Goal: Transaction & Acquisition: Download file/media

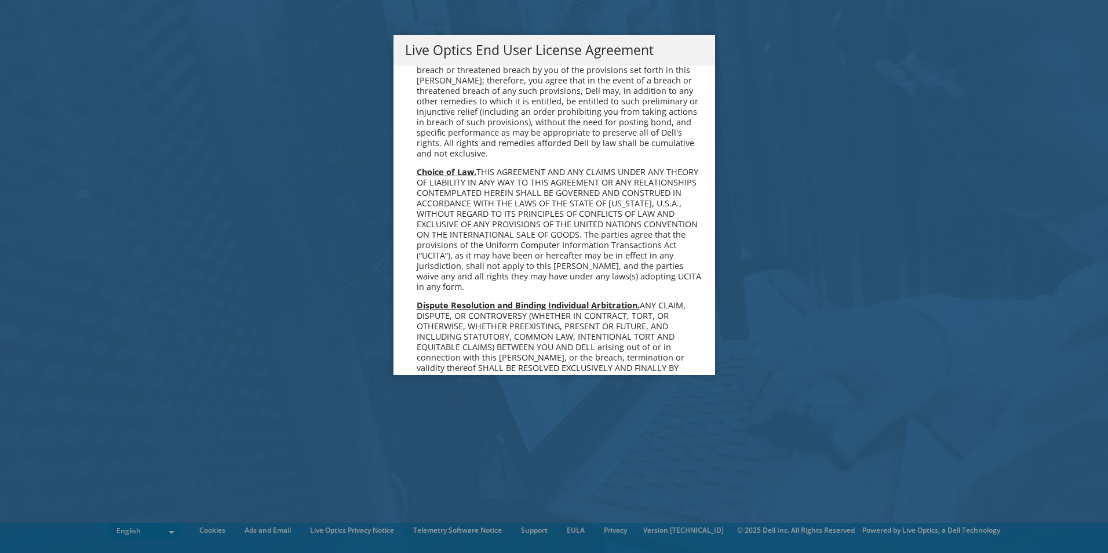
scroll to position [4381, 0]
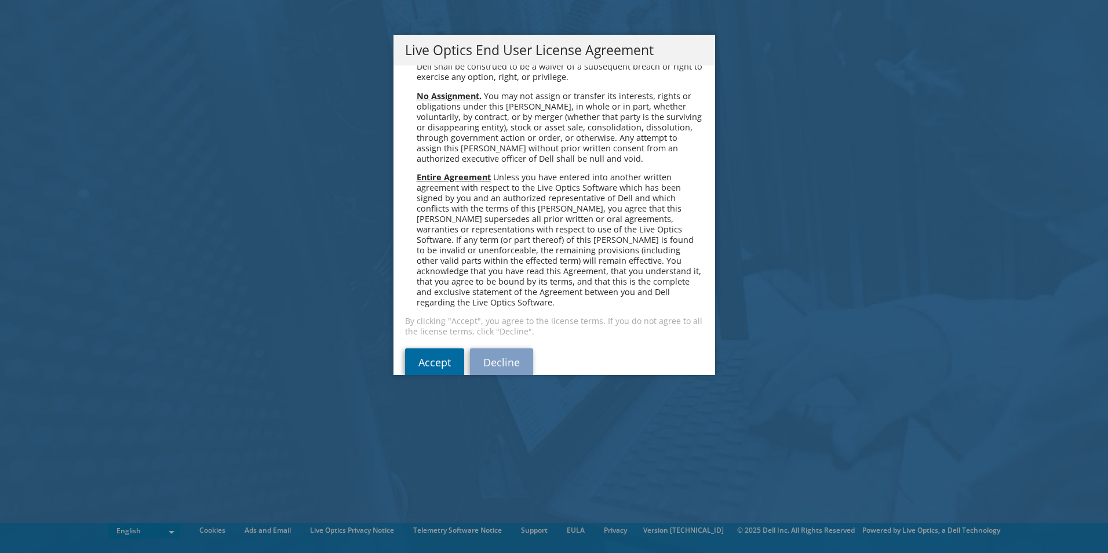
click at [416, 348] on link "Accept" at bounding box center [434, 362] width 59 height 28
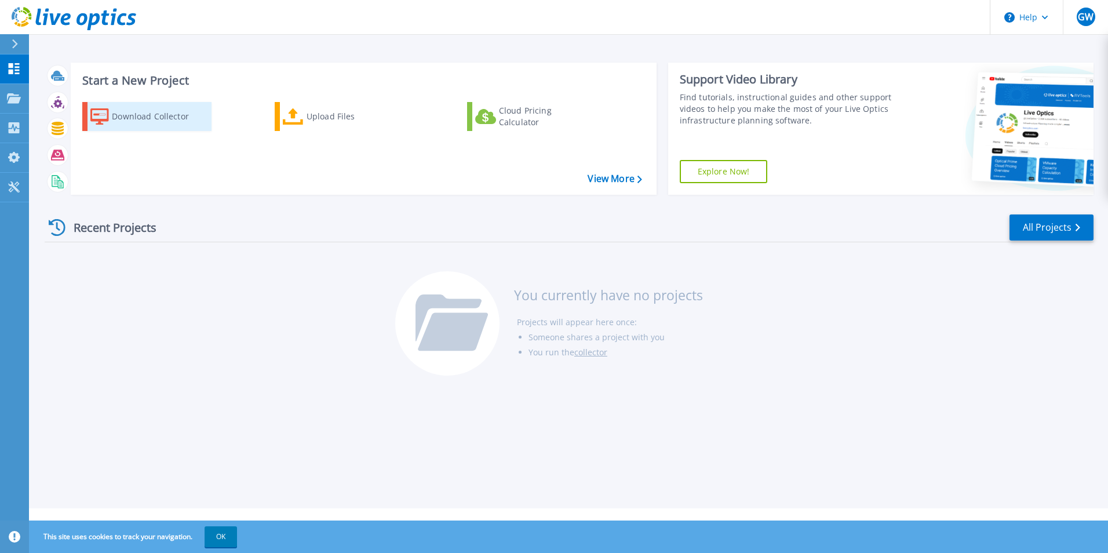
click at [99, 114] on icon at bounding box center [99, 116] width 19 height 17
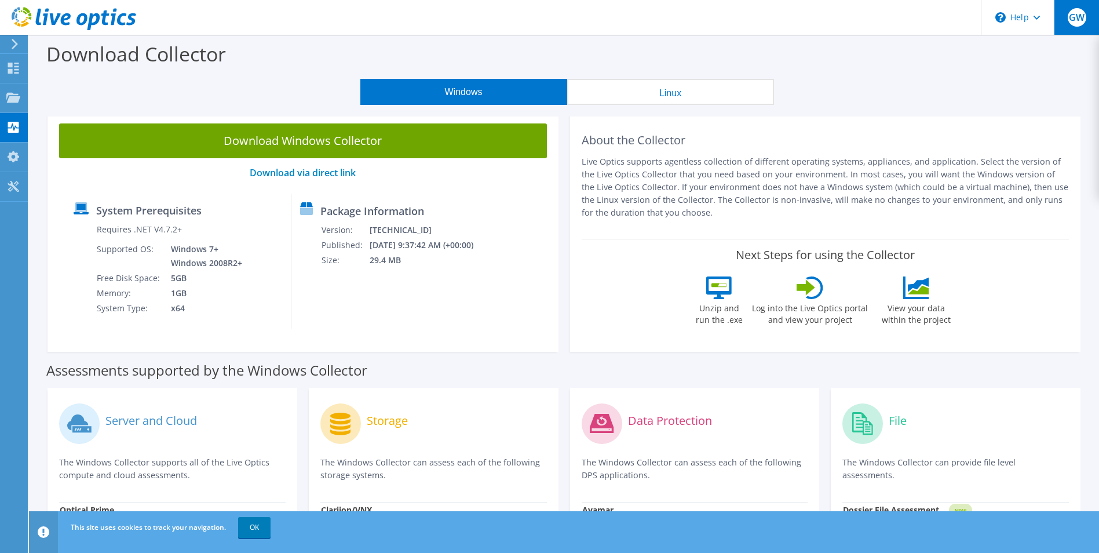
click at [1085, 14] on span "GW" at bounding box center [1077, 17] width 19 height 19
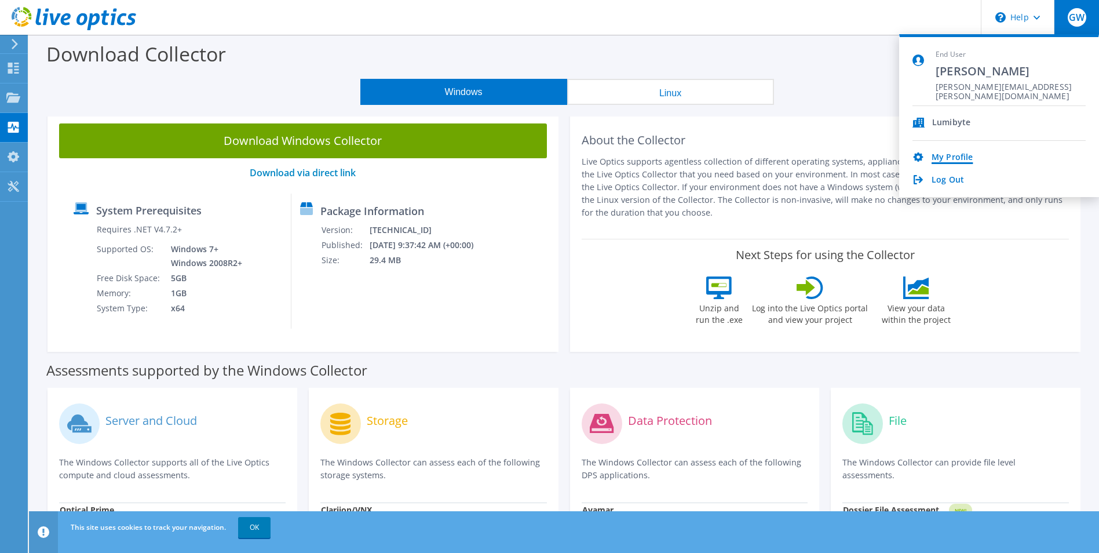
click at [947, 155] on link "My Profile" at bounding box center [952, 157] width 41 height 11
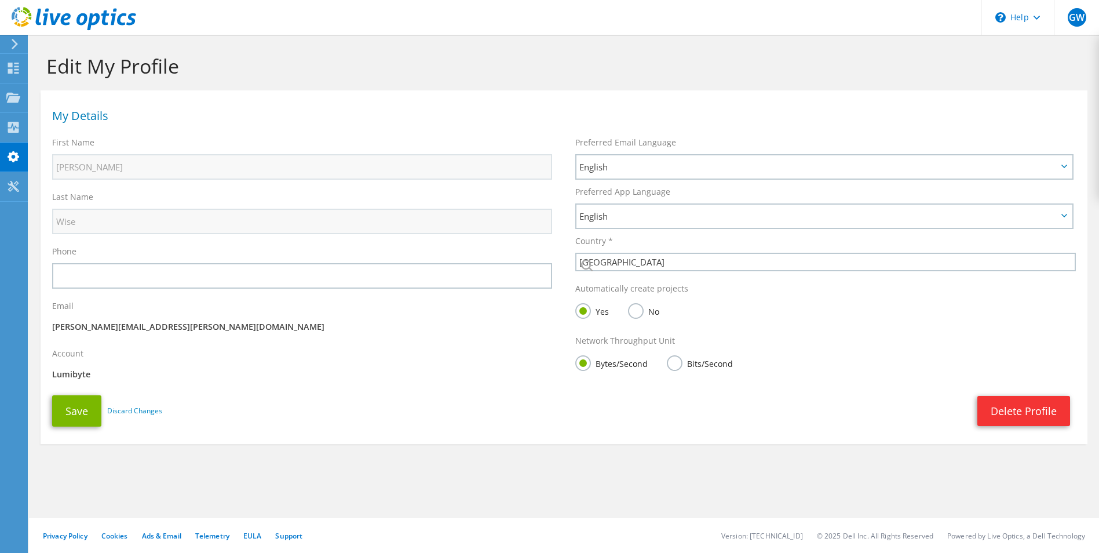
select select "75"
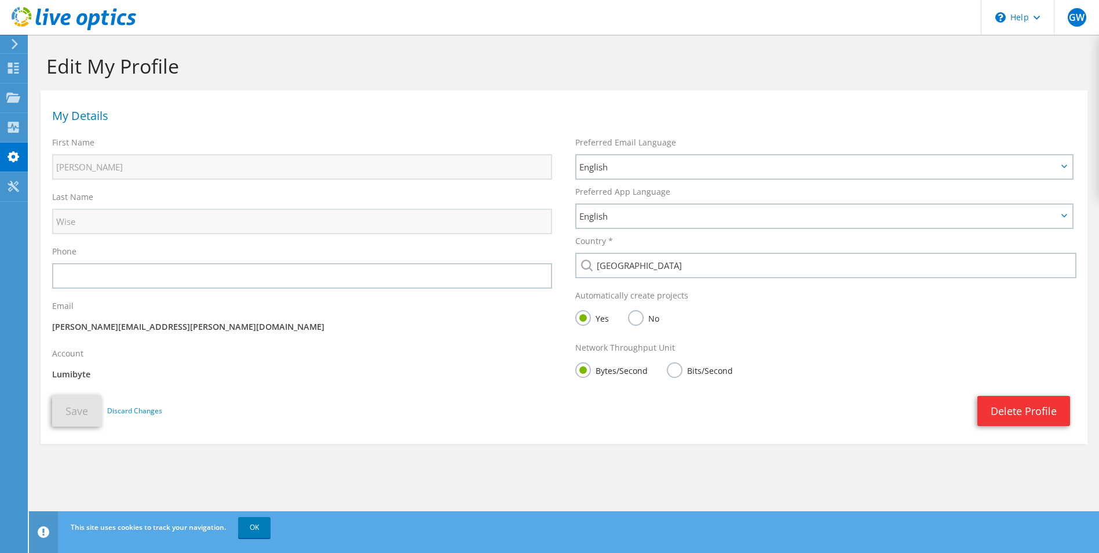
click at [104, 373] on p "Lumibyte" at bounding box center [302, 374] width 500 height 13
click at [258, 530] on link "OK" at bounding box center [254, 527] width 32 height 21
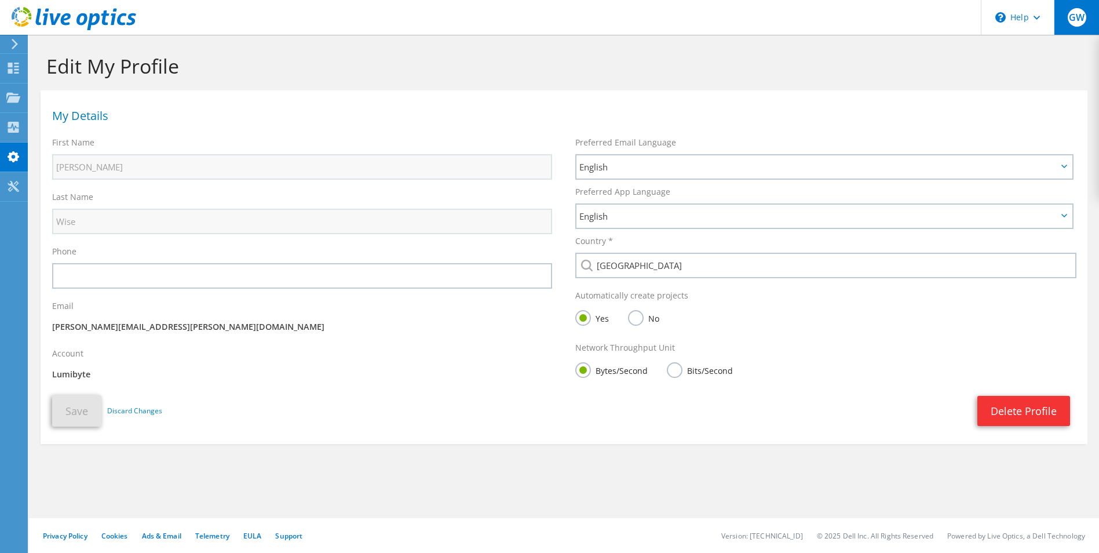
click at [1084, 24] on div "GW" at bounding box center [1076, 17] width 45 height 35
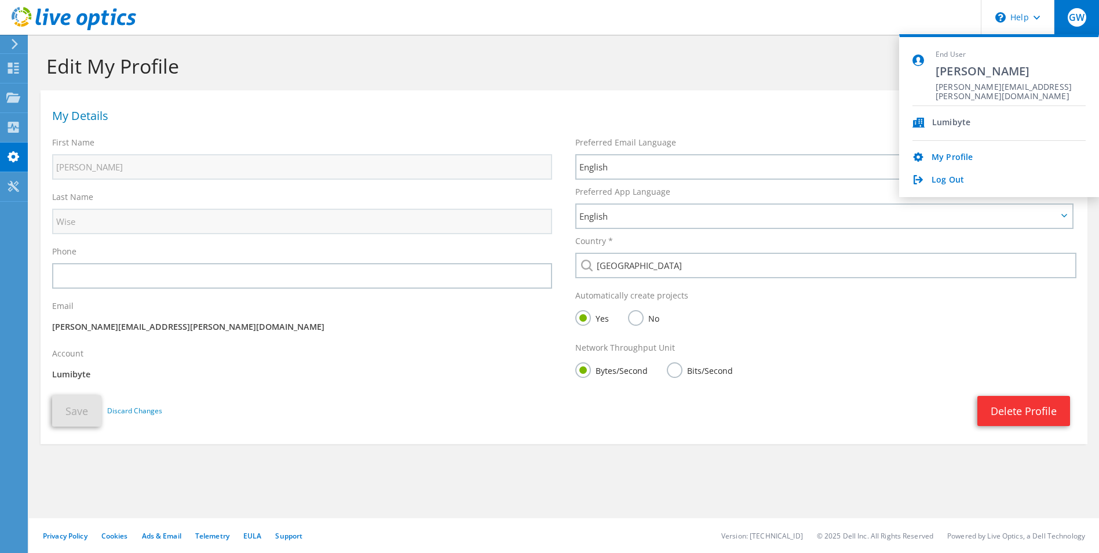
click at [970, 77] on span "[PERSON_NAME]" at bounding box center [1011, 71] width 150 height 16
click at [11, 158] on use at bounding box center [14, 156] width 12 height 11
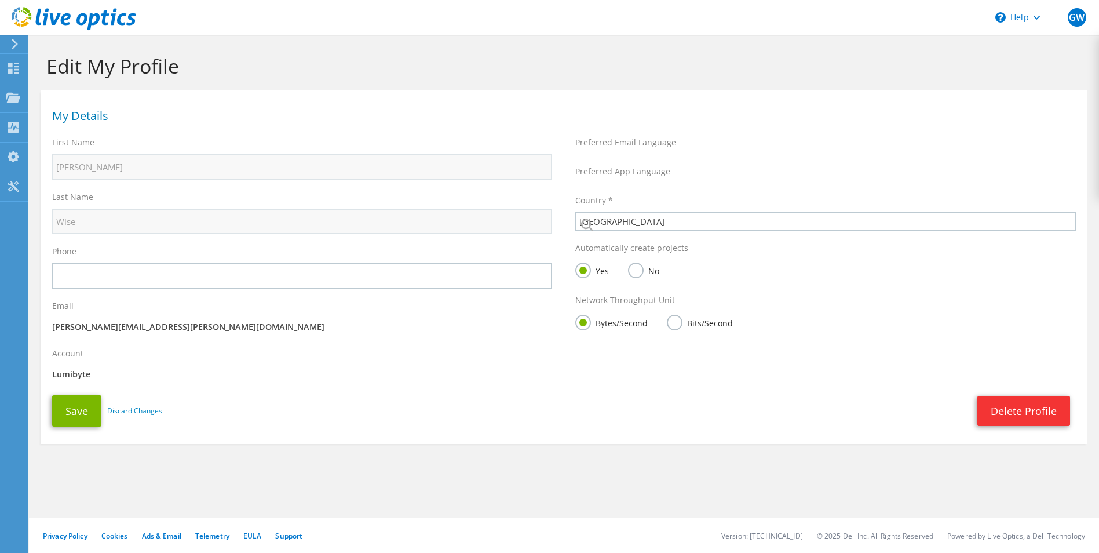
select select "75"
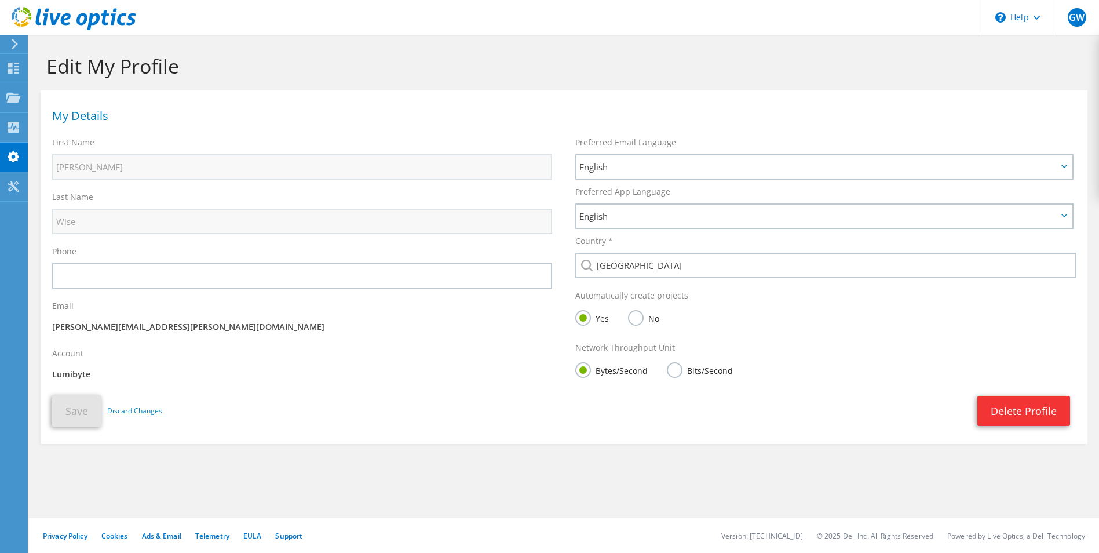
click at [138, 410] on link "Discard Changes" at bounding box center [134, 410] width 55 height 13
click at [1083, 9] on div "GW" at bounding box center [1076, 17] width 45 height 35
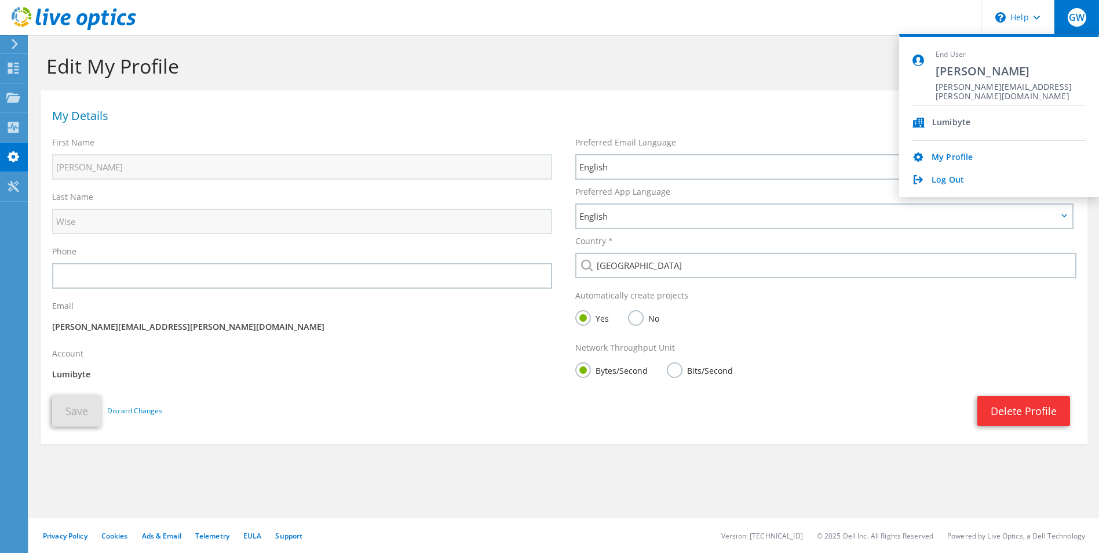
click at [10, 43] on div at bounding box center [12, 44] width 13 height 10
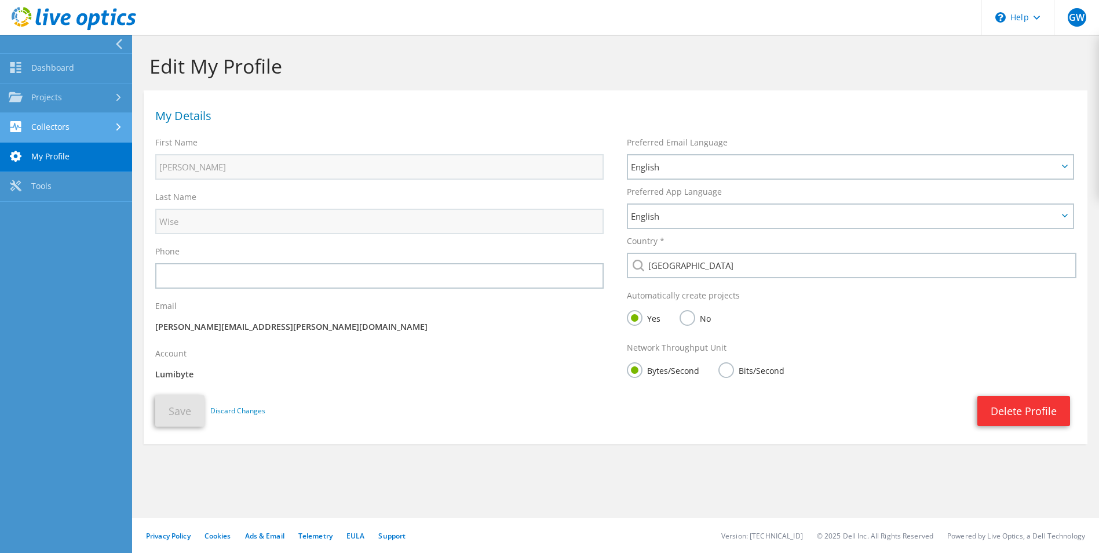
click at [53, 132] on link "Collectors" at bounding box center [66, 128] width 132 height 30
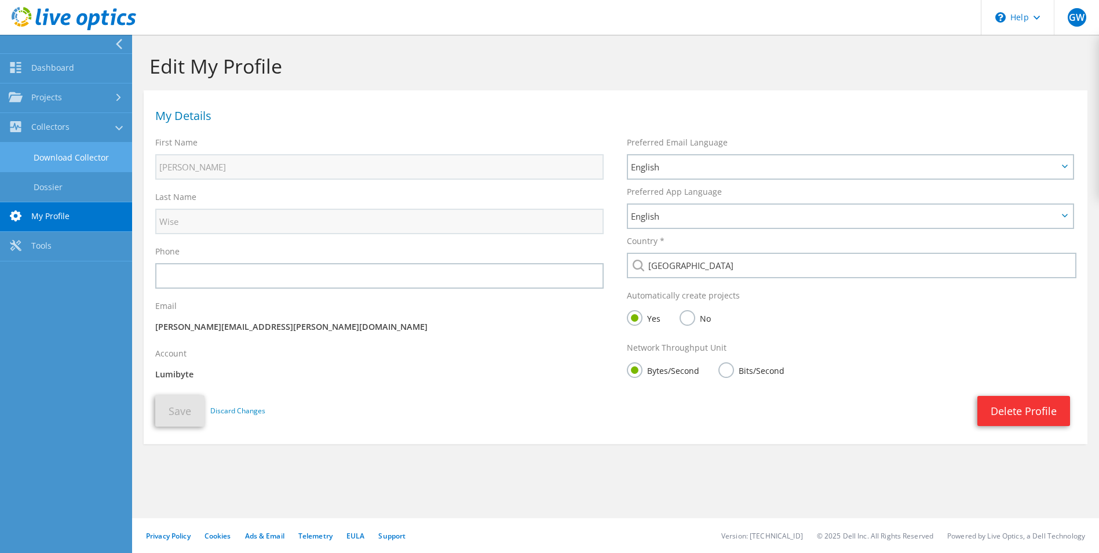
click at [75, 154] on link "Download Collector" at bounding box center [66, 158] width 132 height 30
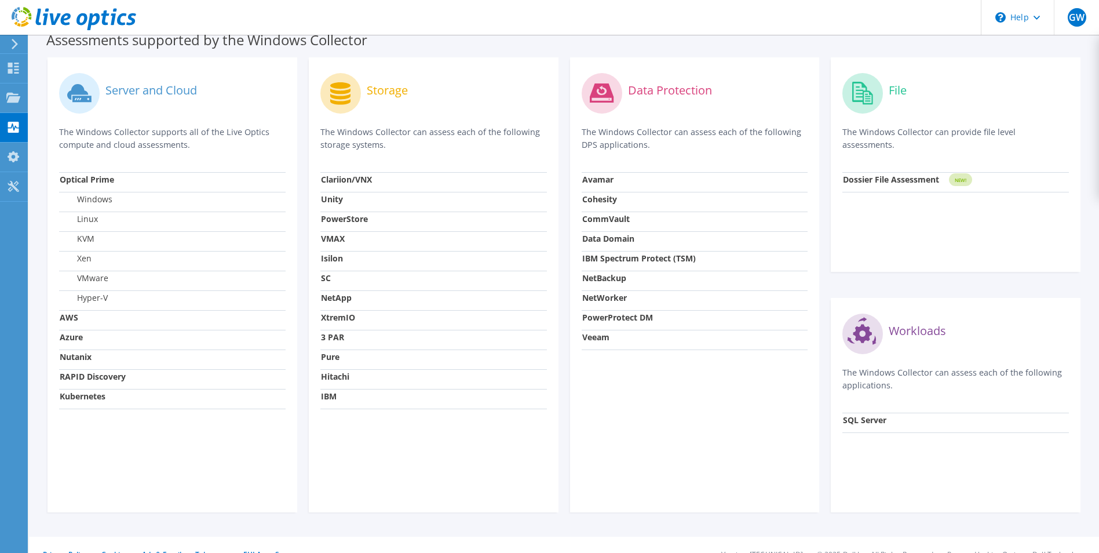
scroll to position [348, 0]
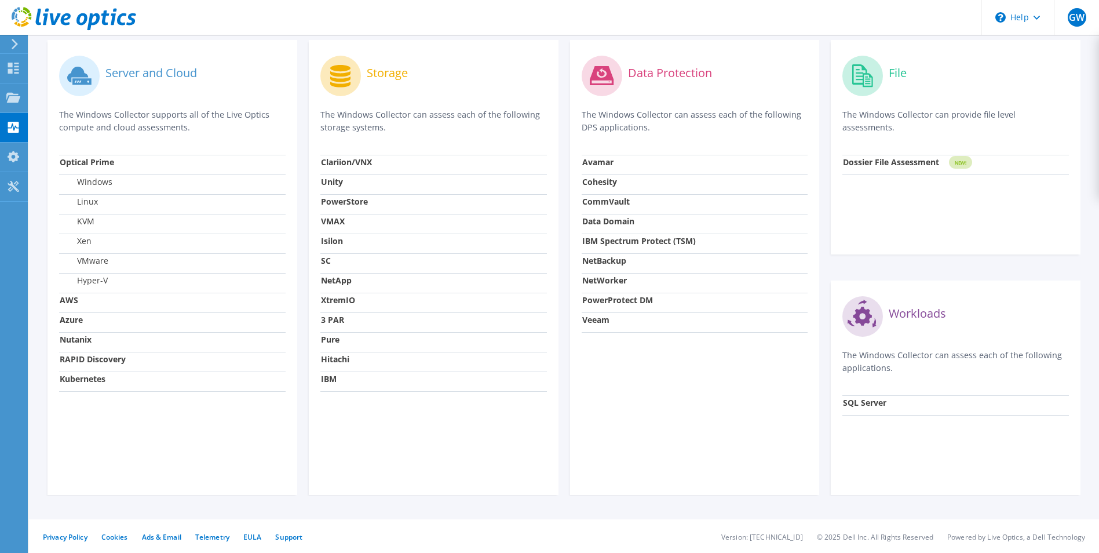
drag, startPoint x: 417, startPoint y: 127, endPoint x: 319, endPoint y: 112, distance: 99.6
click at [319, 112] on div "Storage The Windows Collector can assess each of the following storage systems.…" at bounding box center [434, 267] width 250 height 455
drag, startPoint x: 319, startPoint y: 112, endPoint x: 436, endPoint y: 130, distance: 118.3
click at [436, 130] on p "The Windows Collector can assess each of the following storage systems." at bounding box center [433, 120] width 227 height 25
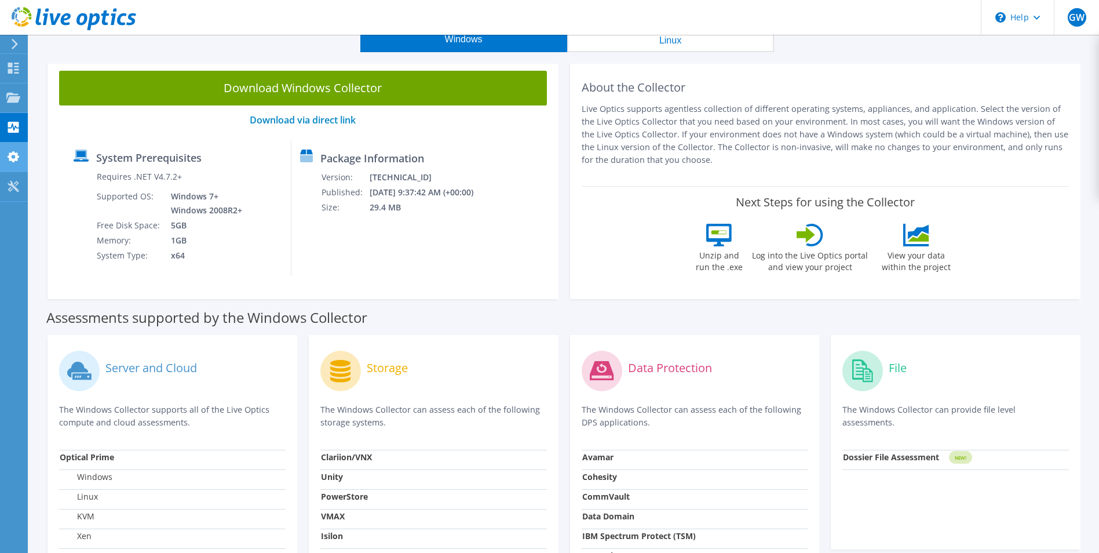
scroll to position [0, 0]
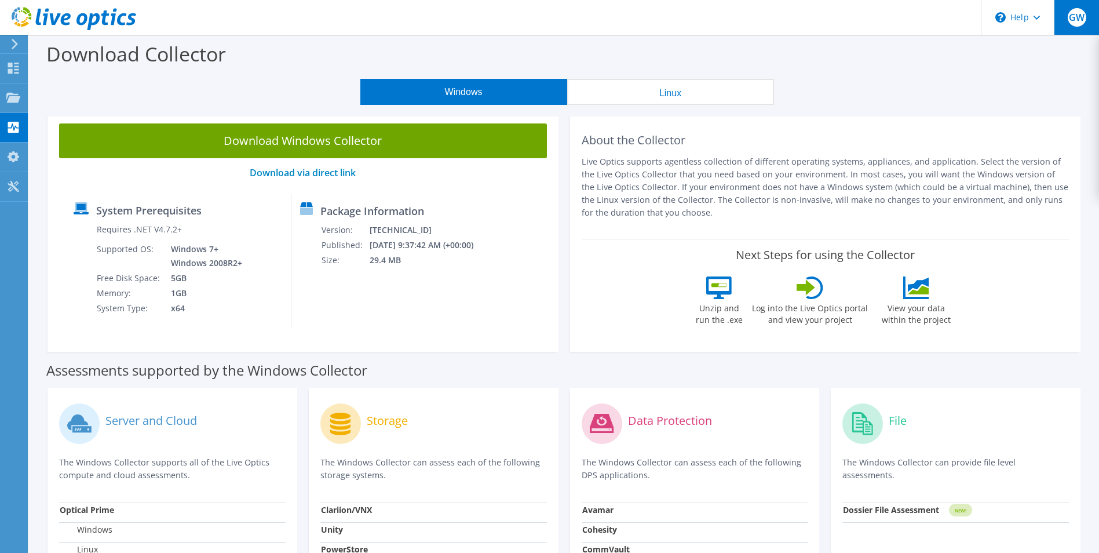
click at [1084, 15] on span "GW" at bounding box center [1077, 17] width 19 height 19
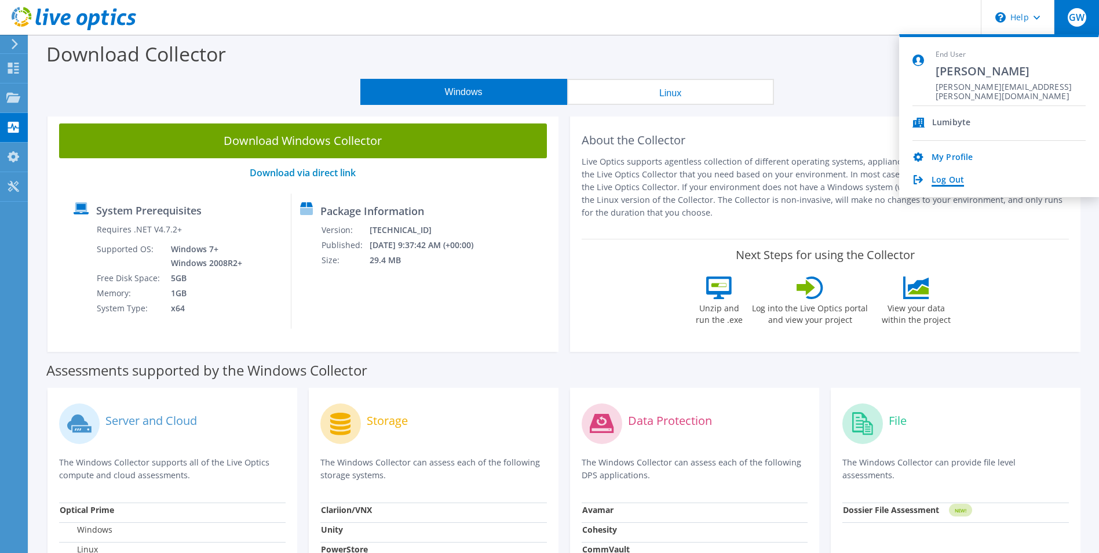
click at [950, 184] on link "Log Out" at bounding box center [948, 180] width 32 height 11
